Goal: Communication & Community: Participate in discussion

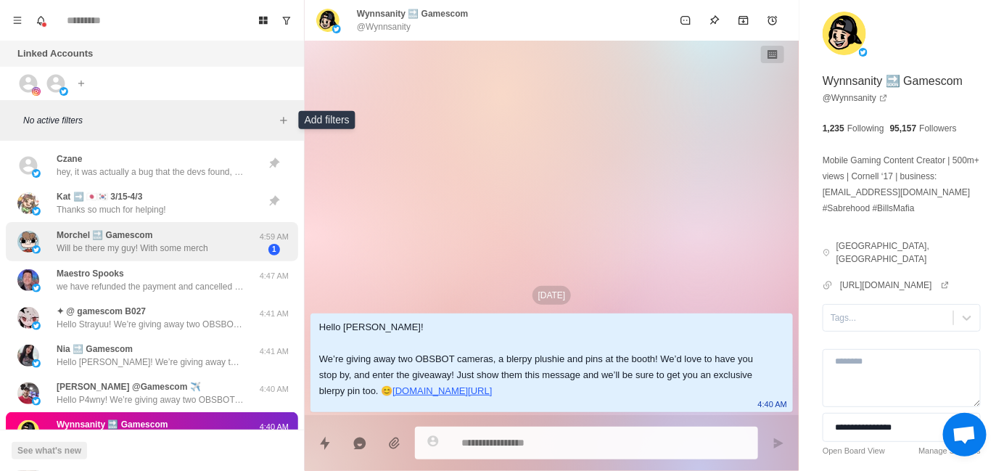
click at [168, 251] on p "Will be there my guy! With some merch" at bounding box center [133, 248] width 152 height 13
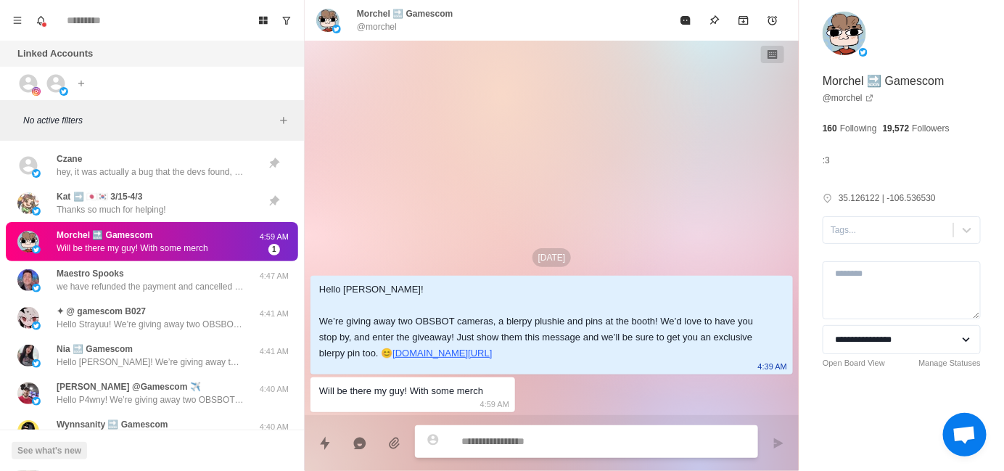
type textarea "*"
click at [438, 396] on div "Will be there my guy! With some merch" at bounding box center [401, 391] width 164 height 16
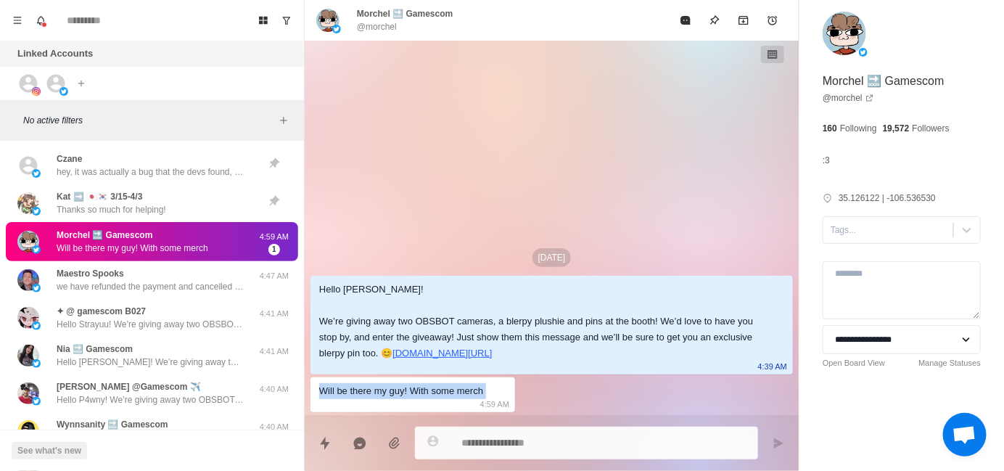
click at [438, 396] on div "Will be there my guy! With some merch" at bounding box center [401, 391] width 164 height 16
click at [596, 401] on div "[DATE] Hello [PERSON_NAME]! We’re giving away two OBSBOT cameras, a blerpy plus…" at bounding box center [552, 228] width 494 height 374
click at [870, 232] on div at bounding box center [888, 230] width 115 height 16
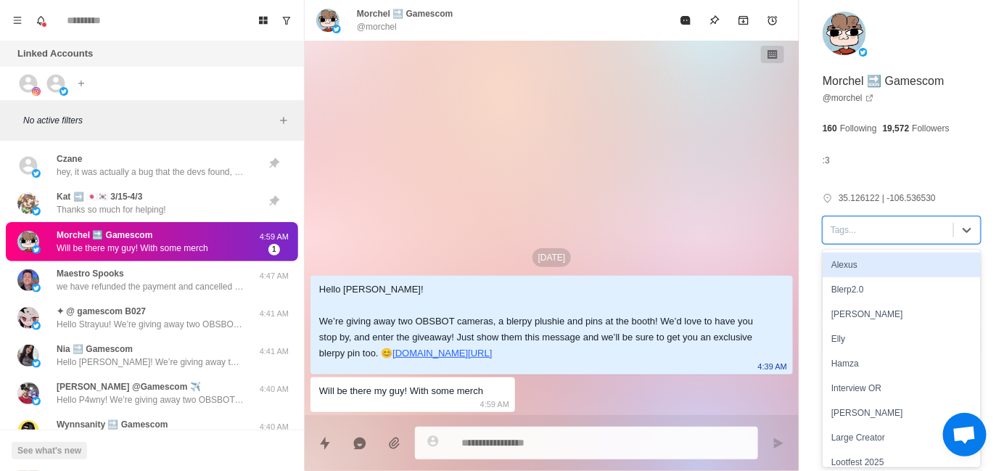
type input "*"
type textarea "*"
type input "**"
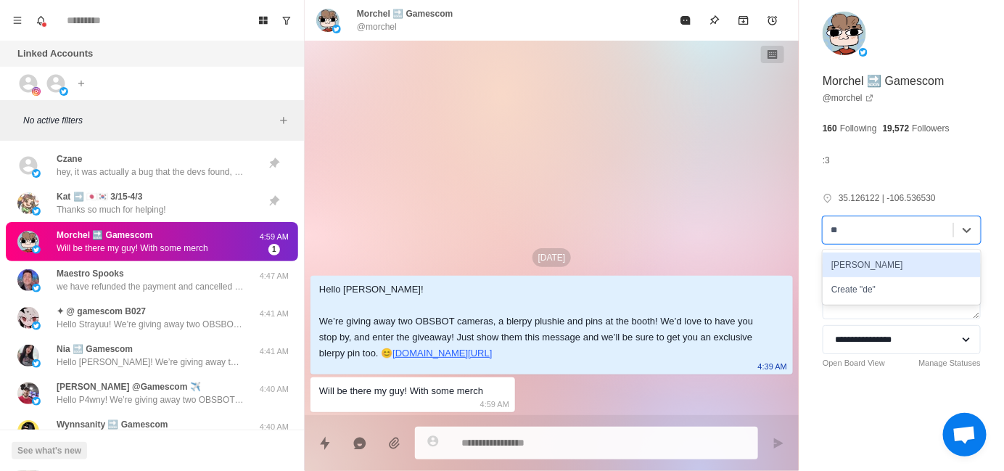
type textarea "*"
click at [880, 263] on div "[PERSON_NAME]" at bounding box center [902, 265] width 158 height 25
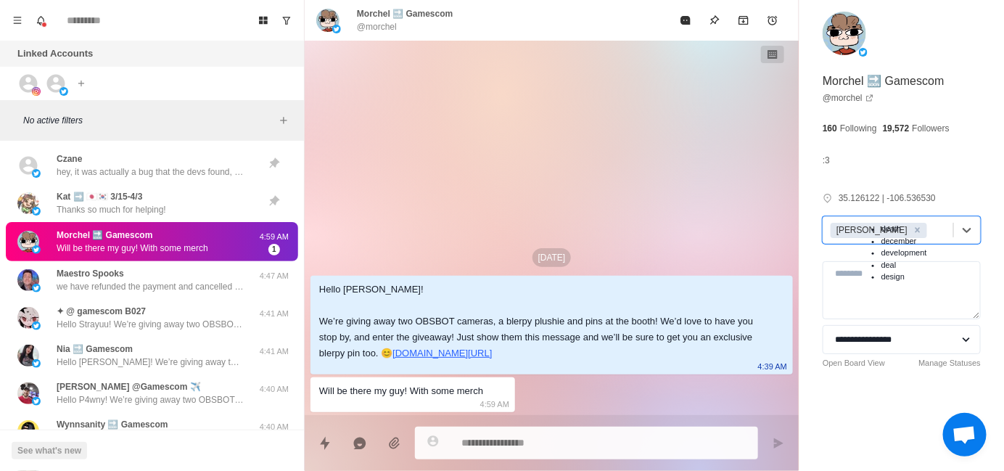
click at [549, 171] on div "[DATE] Hello [PERSON_NAME]! We’re giving away two OBSBOT cameras, a blerpy plus…" at bounding box center [552, 228] width 494 height 374
click at [532, 169] on div "[DATE] Hello [PERSON_NAME]! We’re giving away two OBSBOT cameras, a blerpy plus…" at bounding box center [552, 228] width 494 height 374
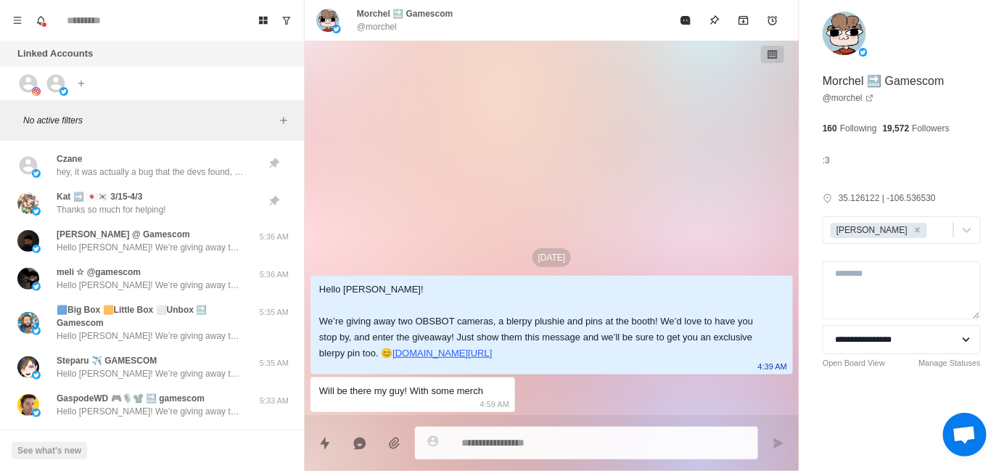
type textarea "*"
